Goal: Obtain resource: Download file/media

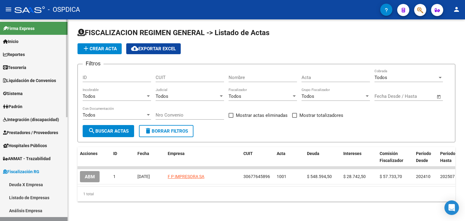
click at [24, 49] on link "Reportes" at bounding box center [34, 54] width 68 height 13
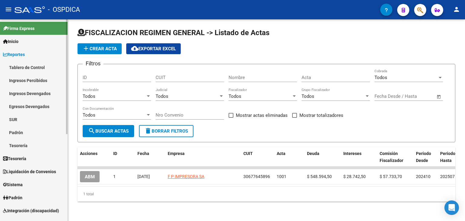
click at [18, 38] on span "Inicio" at bounding box center [10, 41] width 15 height 7
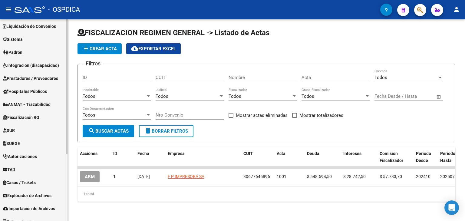
scroll to position [100, 0]
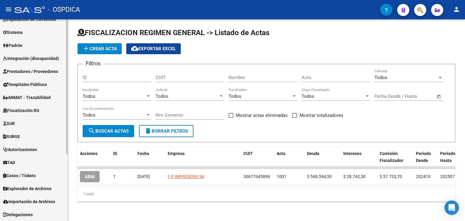
click at [15, 159] on span "TAD" at bounding box center [9, 162] width 12 height 7
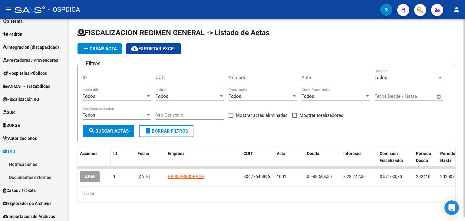
scroll to position [61, 0]
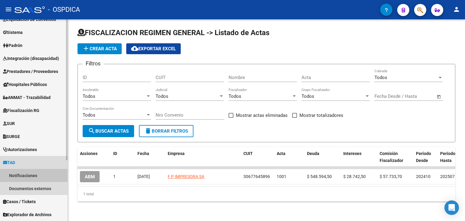
click at [30, 172] on link "Notificaciones" at bounding box center [34, 175] width 68 height 13
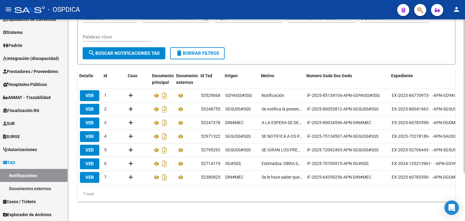
scroll to position [0, 21]
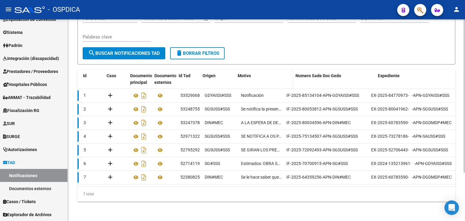
drag, startPoint x: 283, startPoint y: 78, endPoint x: 286, endPoint y: 80, distance: 3.7
click at [287, 80] on div "Detalle Id Caso Documento principal Documentos externos Id Tad Origen Motivo Nu…" at bounding box center [342, 79] width 570 height 20
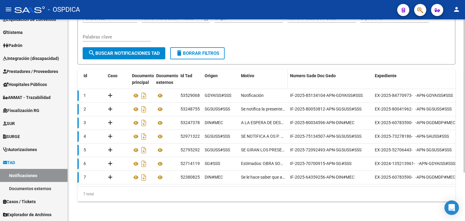
click at [286, 80] on div "Detalle Id Caso Documento principal Documentos externos Id Tad Origen Motivo Nu…" at bounding box center [343, 79] width 573 height 20
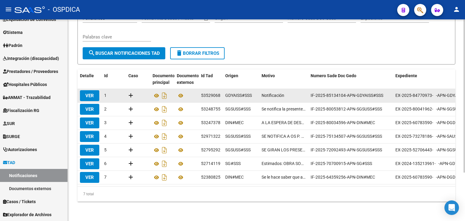
scroll to position [0, 0]
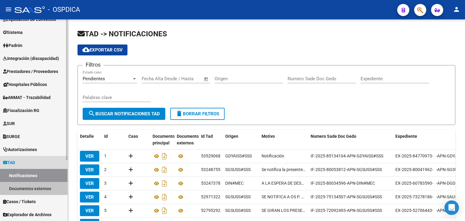
click at [27, 189] on link "Documentos externos" at bounding box center [34, 188] width 68 height 13
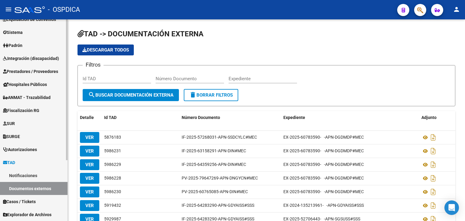
click at [28, 175] on link "Notificaciones" at bounding box center [34, 175] width 68 height 13
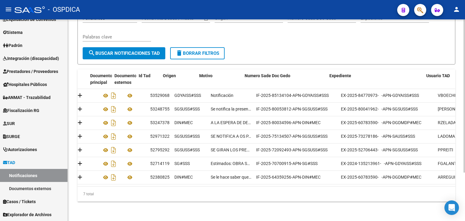
scroll to position [0, 29]
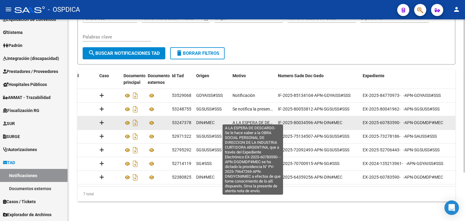
click at [241, 120] on span "A LA ESPERA DE DESCARGO- Se le hace saber a la OBRA SOCIAL PERSONAL DE DIRECCIO…" at bounding box center [253, 122] width 41 height 7
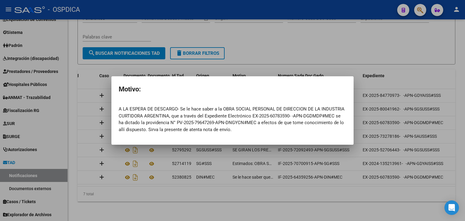
click at [205, 181] on div at bounding box center [232, 110] width 465 height 221
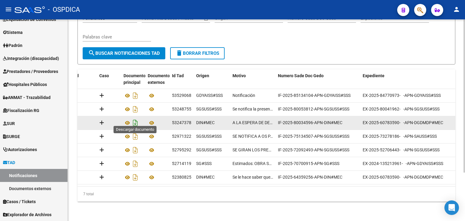
click at [136, 118] on icon "Descargar documento" at bounding box center [135, 123] width 8 height 10
click at [128, 119] on icon at bounding box center [128, 122] width 8 height 7
click at [152, 119] on icon at bounding box center [152, 122] width 8 height 7
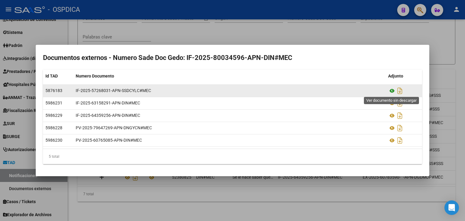
click at [394, 89] on icon at bounding box center [392, 90] width 8 height 7
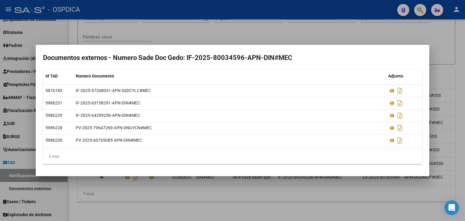
click at [233, 23] on div at bounding box center [232, 110] width 465 height 221
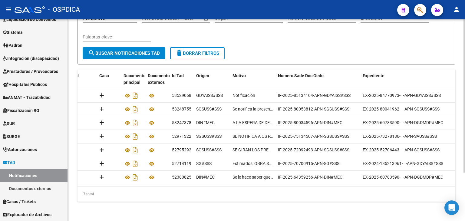
scroll to position [0, 0]
